Goal: Task Accomplishment & Management: Manage account settings

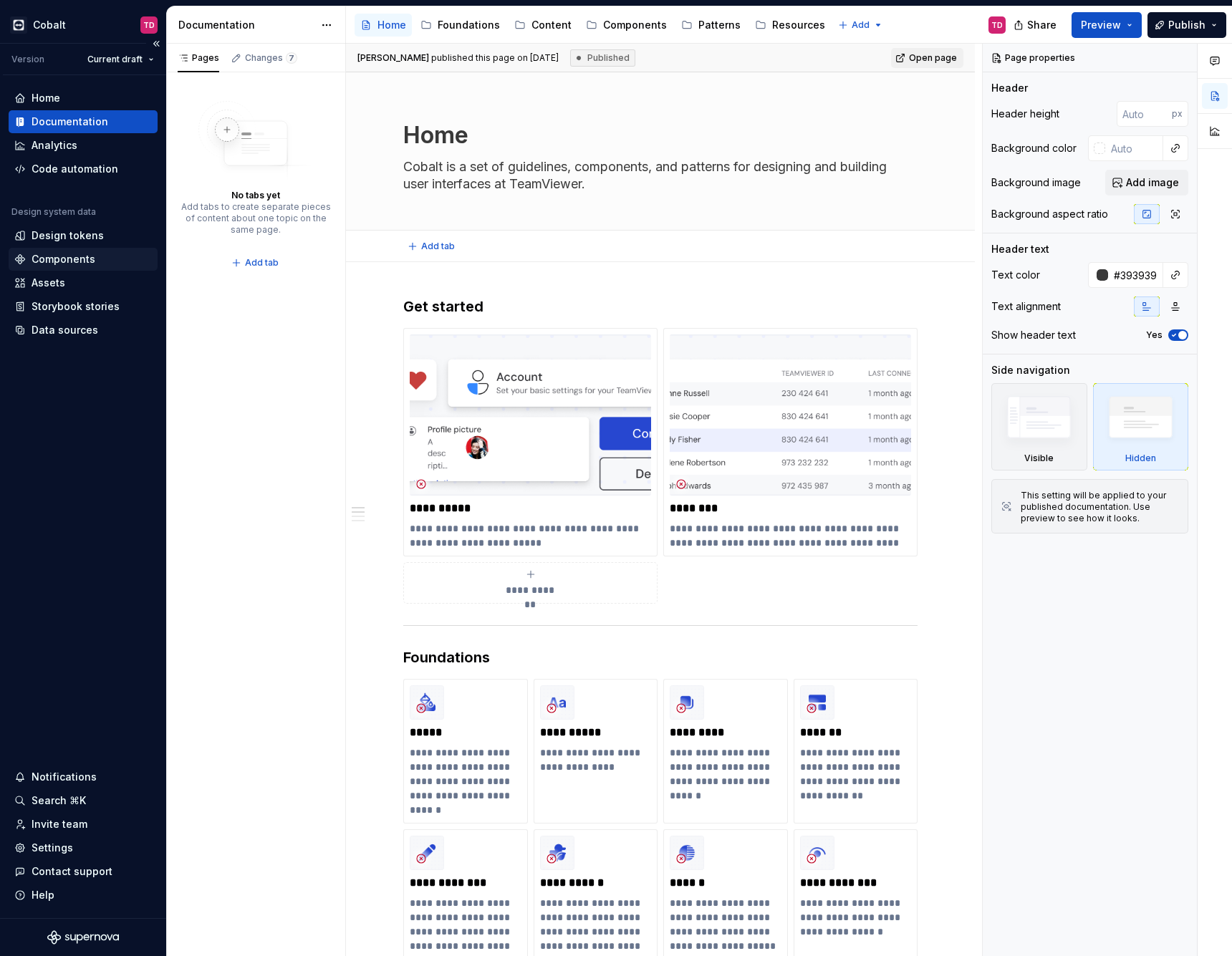
type textarea "*"
click at [56, 824] on div "Invite team" at bounding box center [60, 823] width 56 height 15
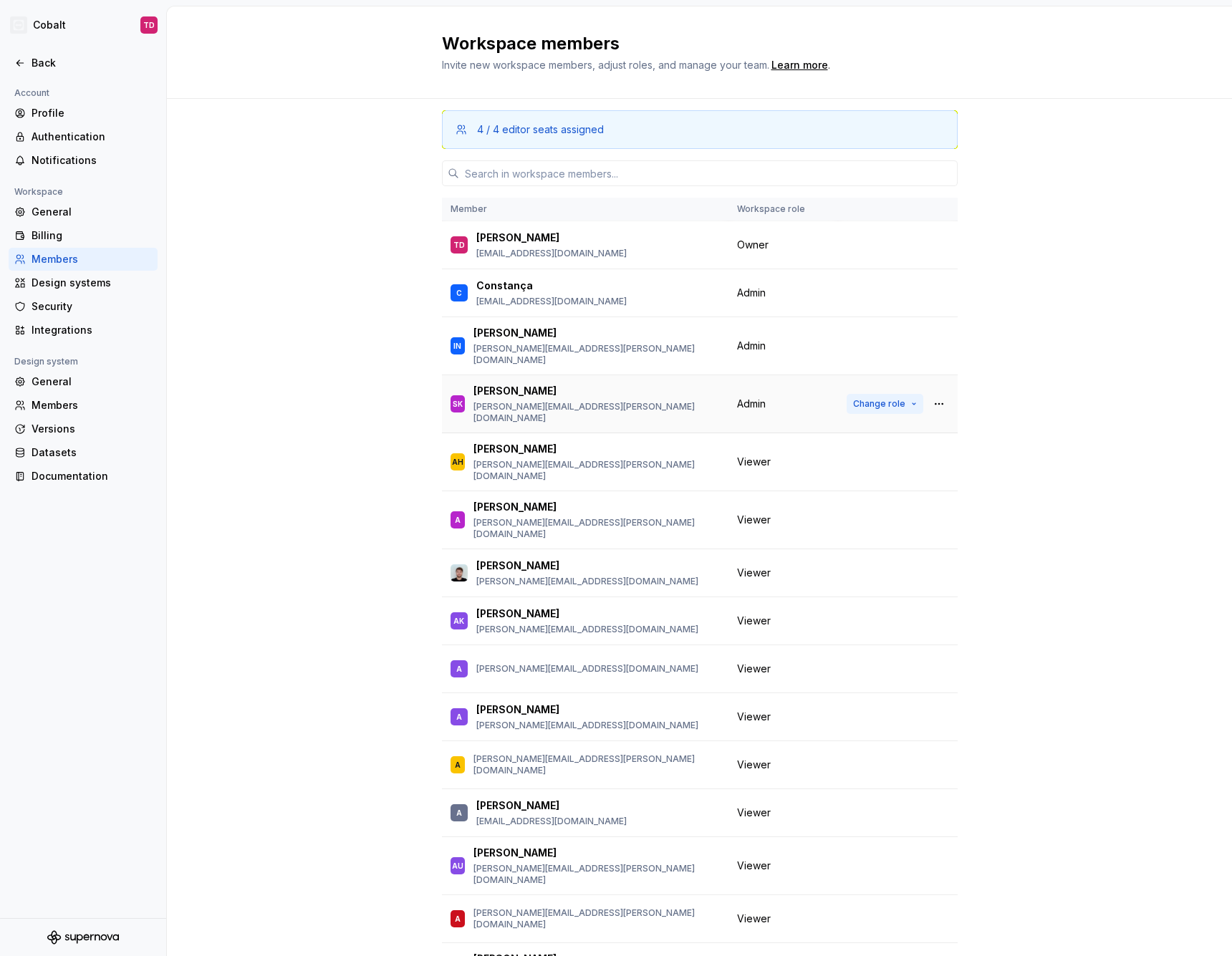
click at [886, 398] on span "Change role" at bounding box center [879, 403] width 52 height 12
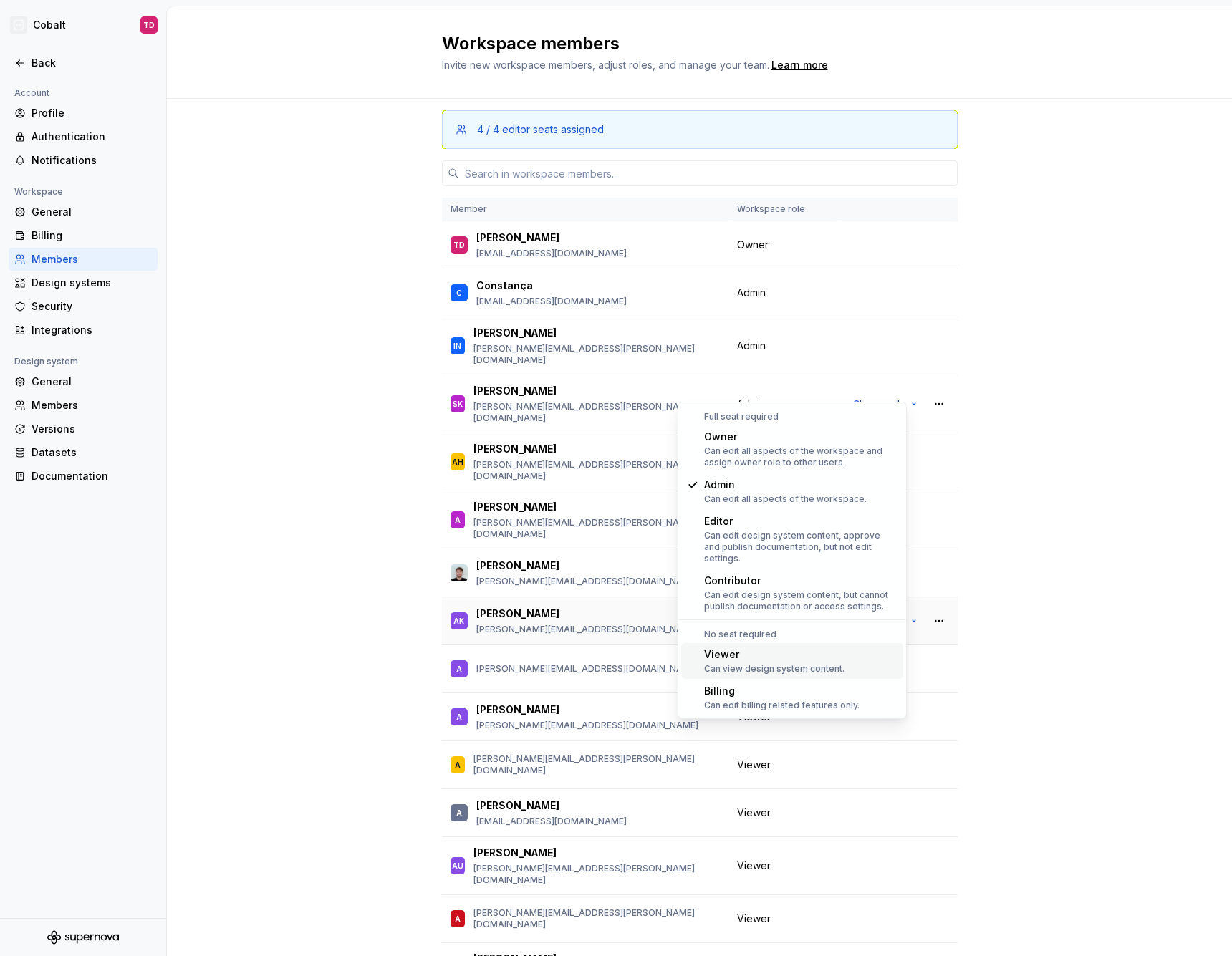
drag, startPoint x: 797, startPoint y: 648, endPoint x: 856, endPoint y: 593, distance: 80.7
click at [797, 648] on div "Viewer" at bounding box center [773, 654] width 140 height 15
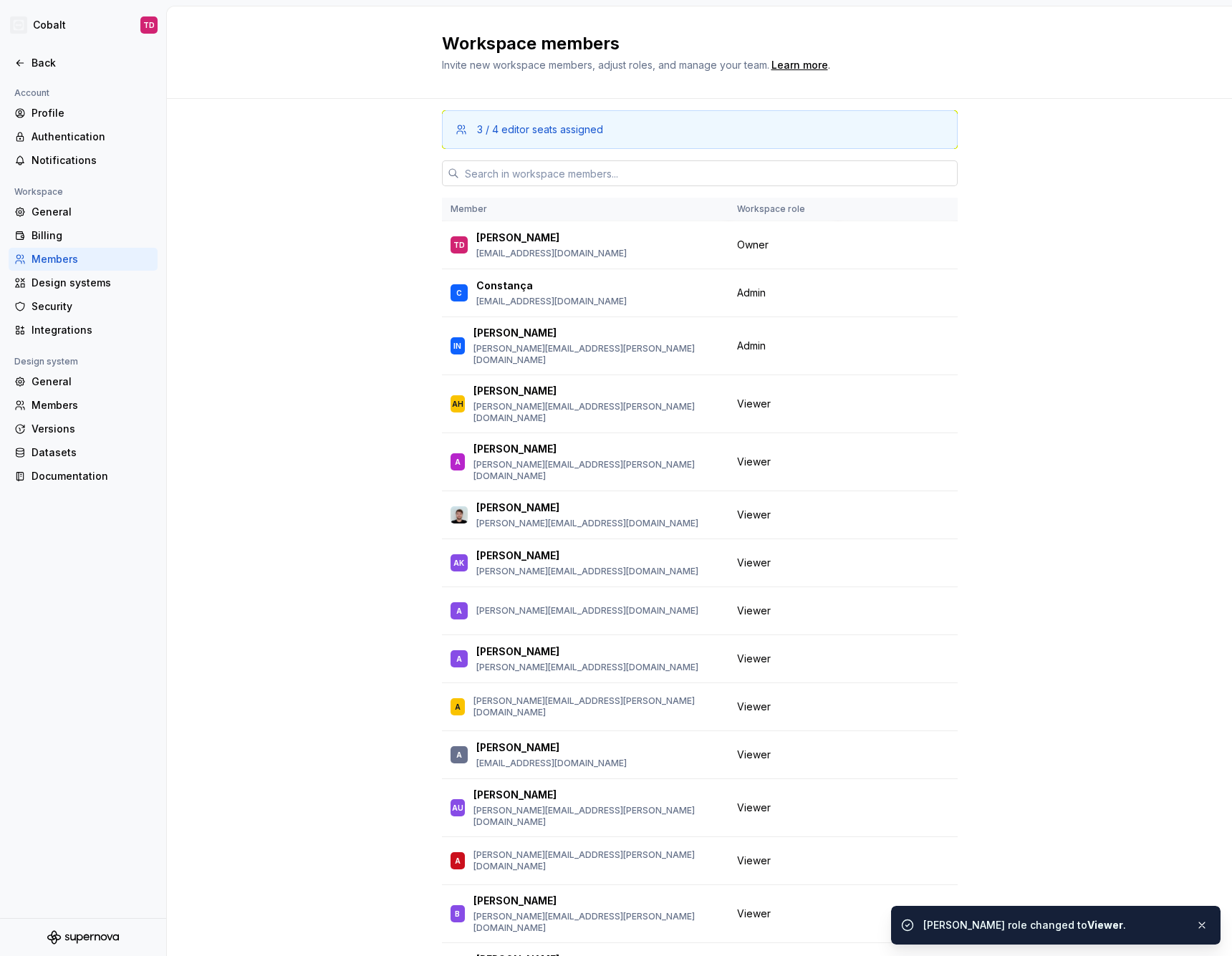
click at [590, 183] on input "text" at bounding box center [707, 173] width 498 height 26
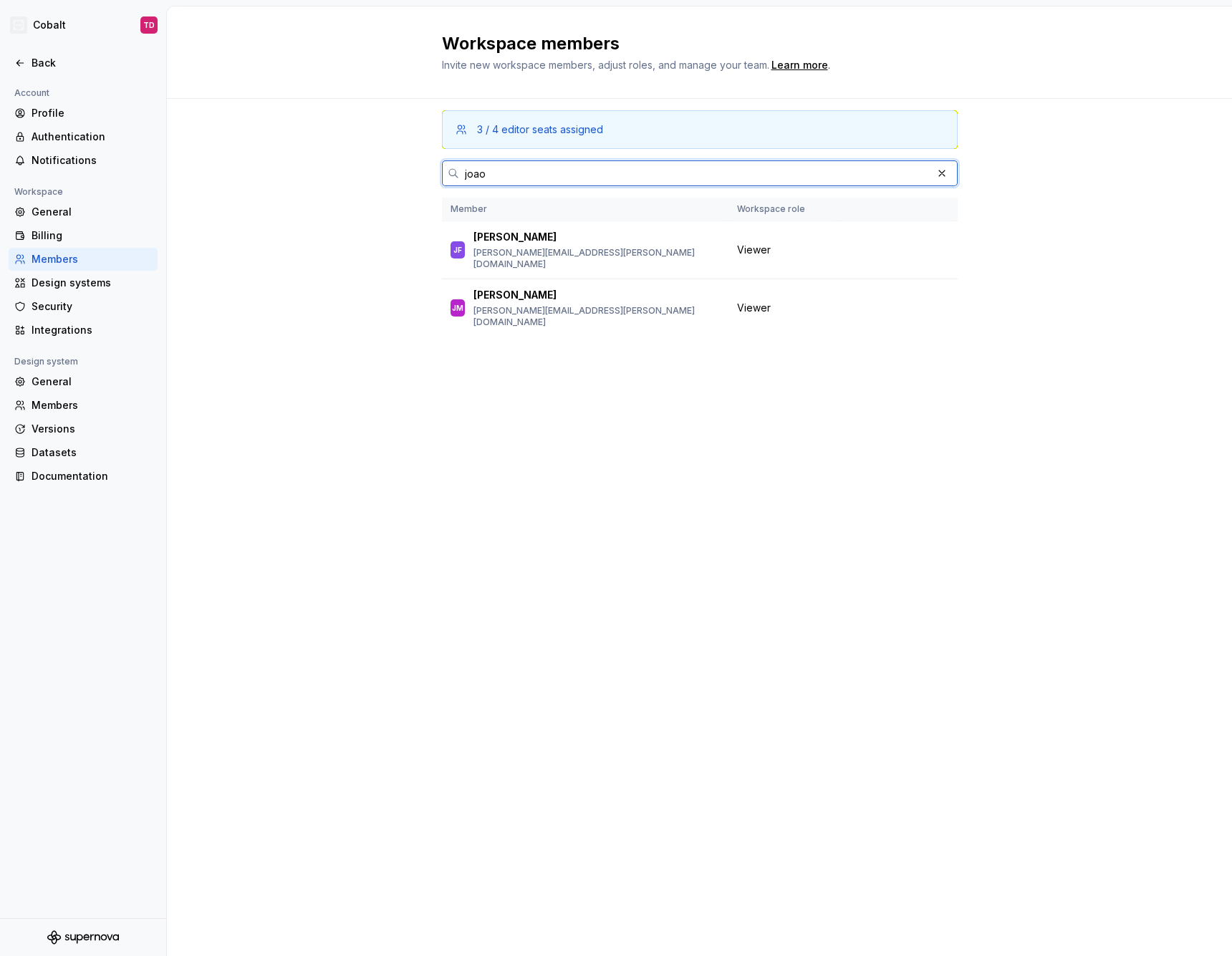
type input "[PERSON_NAME]"
drag, startPoint x: 610, startPoint y: 184, endPoint x: 616, endPoint y: 262, distance: 78.2
click at [617, 263] on td "[PERSON_NAME] [PERSON_NAME][EMAIL_ADDRESS][PERSON_NAME][DOMAIN_NAME]" at bounding box center [586, 251] width 286 height 58
click at [899, 248] on span "Change role" at bounding box center [879, 250] width 52 height 12
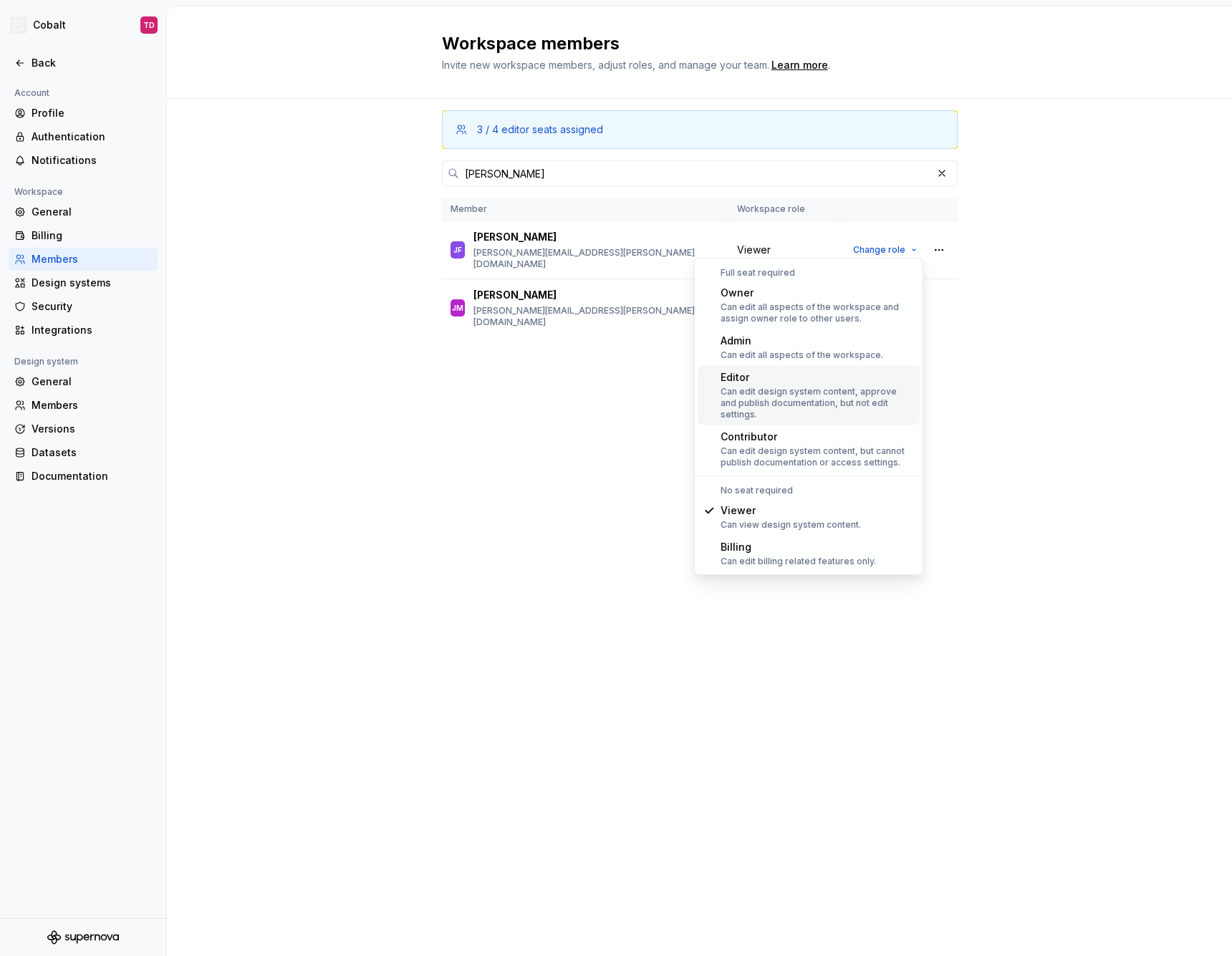
click at [860, 390] on div "Can edit design system content, approve and publish documentation, but not edit…" at bounding box center [817, 403] width 194 height 35
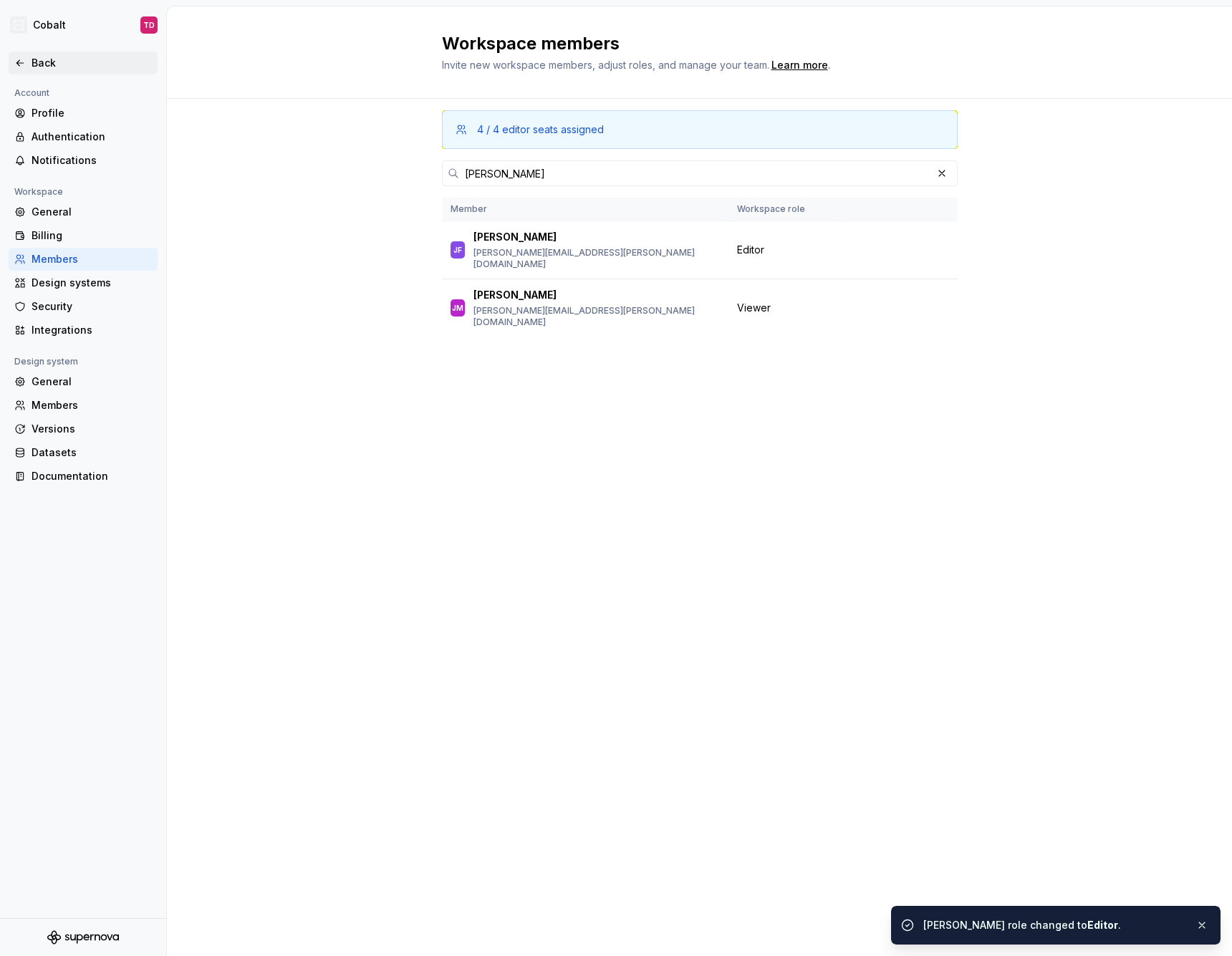
click at [21, 61] on icon at bounding box center [20, 63] width 12 height 12
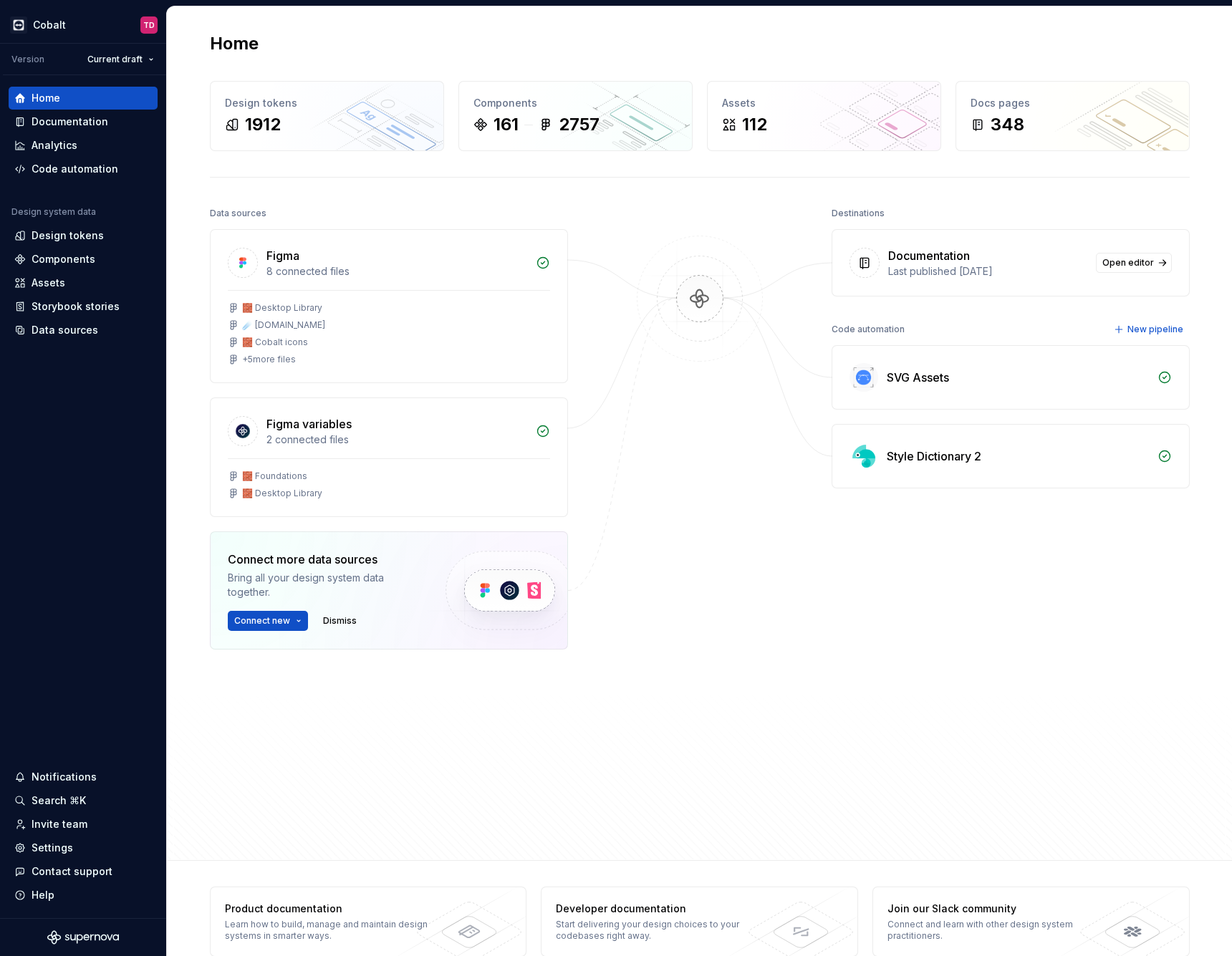
click at [792, 605] on div "Data sources Figma 8 connected files 🧱 Desktop Library ☄️ [DOMAIN_NAME] 🧱 Cobal…" at bounding box center [700, 519] width 979 height 631
